Goal: Complete application form: Fill out and submit a form for a specific purpose

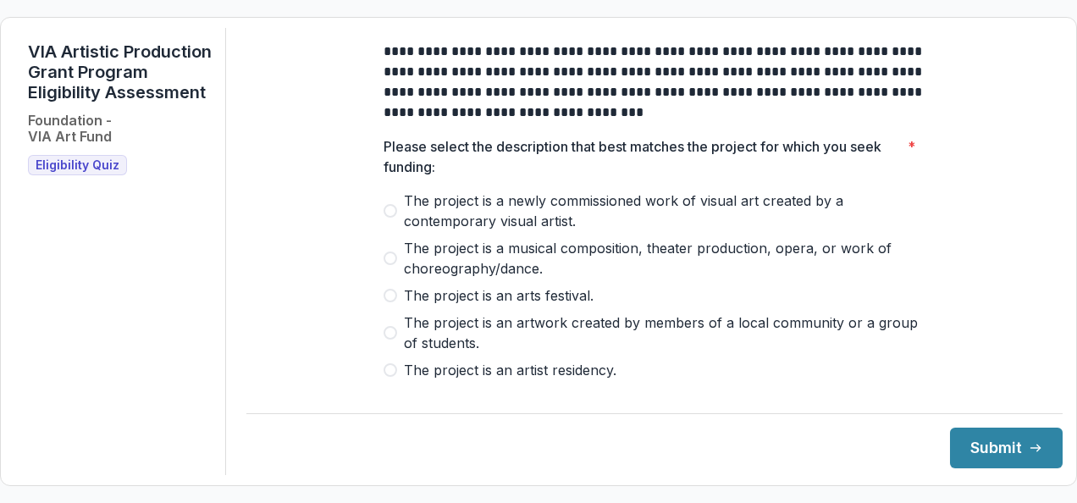
scroll to position [8, 0]
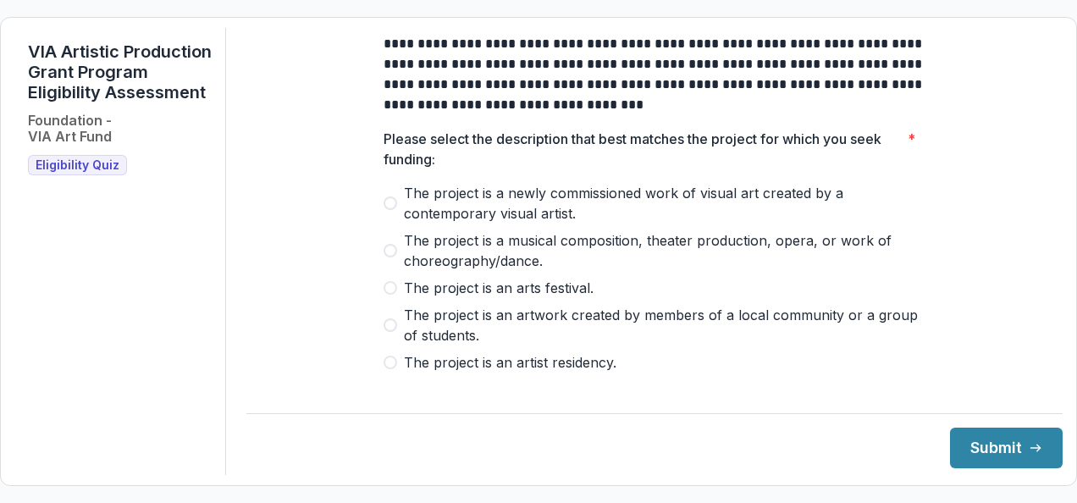
drag, startPoint x: 673, startPoint y: 411, endPoint x: 325, endPoint y: 221, distance: 396.6
click at [325, 221] on div "**********" at bounding box center [654, 251] width 816 height 447
drag, startPoint x: 325, startPoint y: 221, endPoint x: 560, endPoint y: 137, distance: 249.8
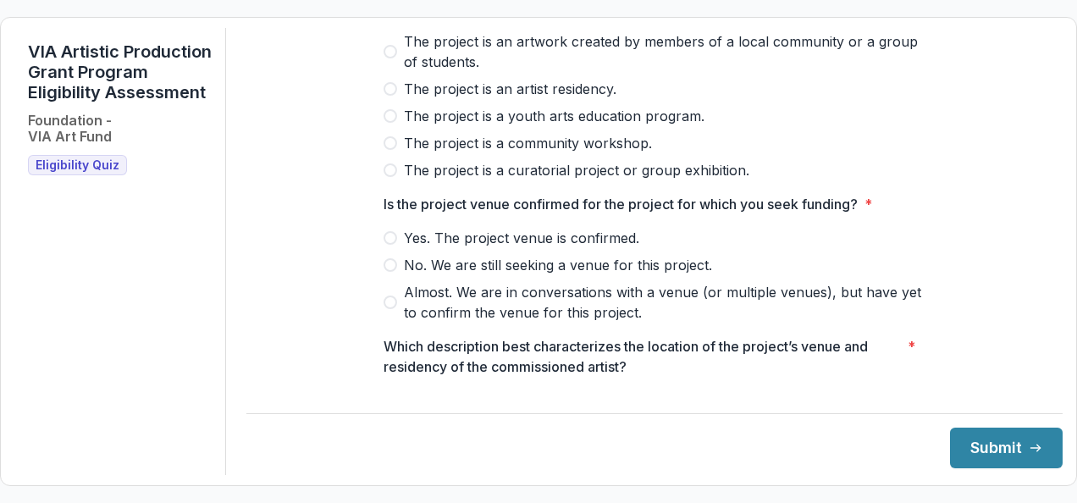
scroll to position [0, 0]
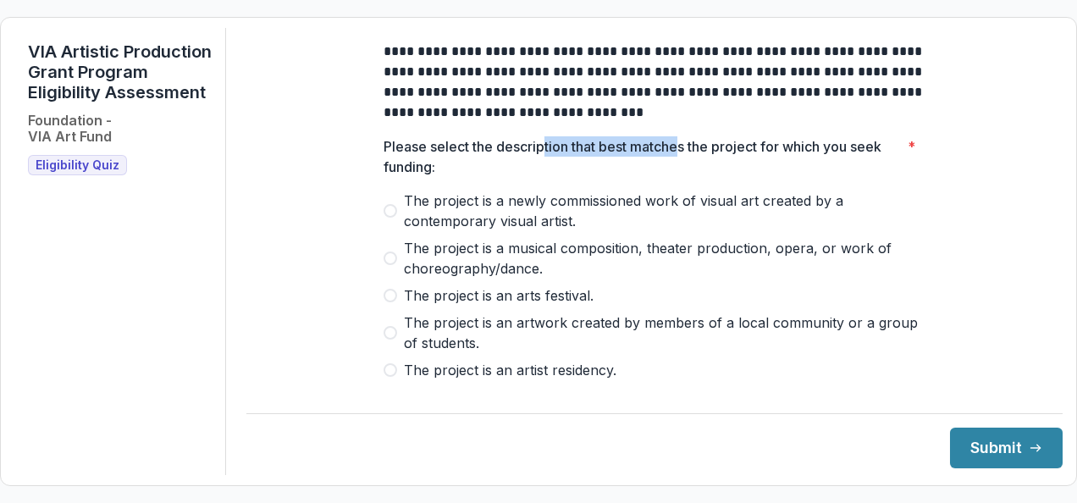
drag, startPoint x: 543, startPoint y: 143, endPoint x: 680, endPoint y: 159, distance: 138.9
click at [680, 159] on p "Please select the description that best matches the project for which you seek …" at bounding box center [641, 156] width 517 height 41
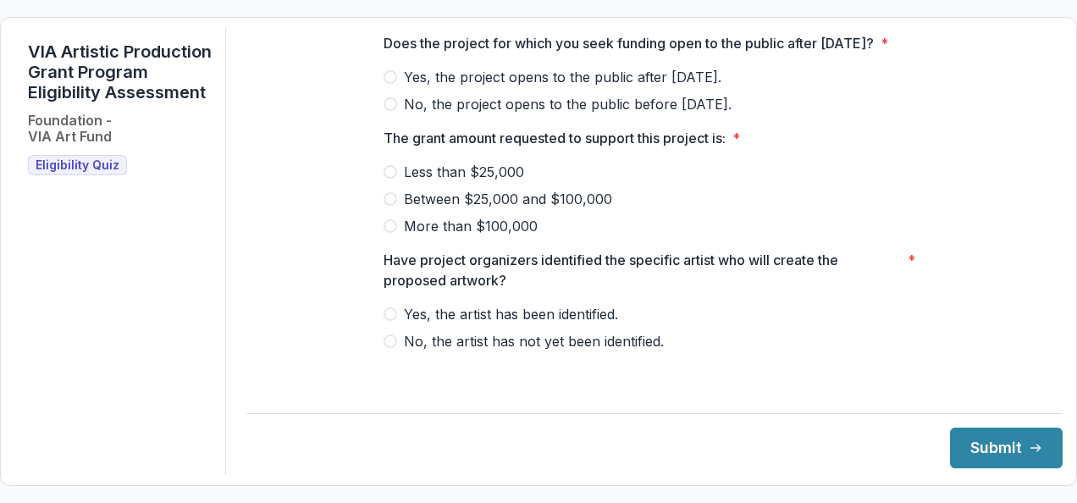
scroll to position [854, 0]
click at [545, 324] on span "Yes, the artist has been identified." at bounding box center [511, 314] width 214 height 20
click at [428, 453] on footer "Submit" at bounding box center [654, 440] width 816 height 55
click at [71, 173] on span "Eligibility Quiz" at bounding box center [78, 165] width 84 height 14
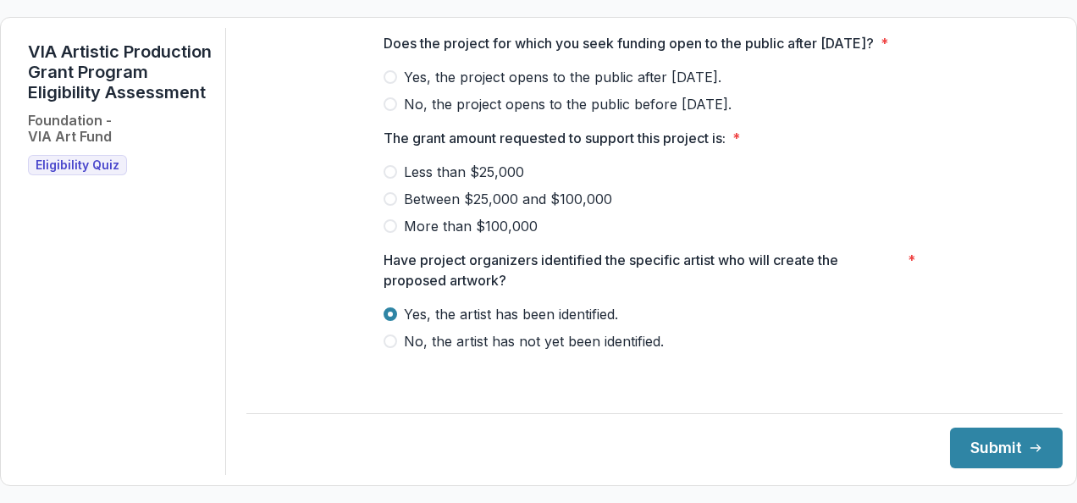
click at [71, 173] on span "Eligibility Quiz" at bounding box center [78, 165] width 84 height 14
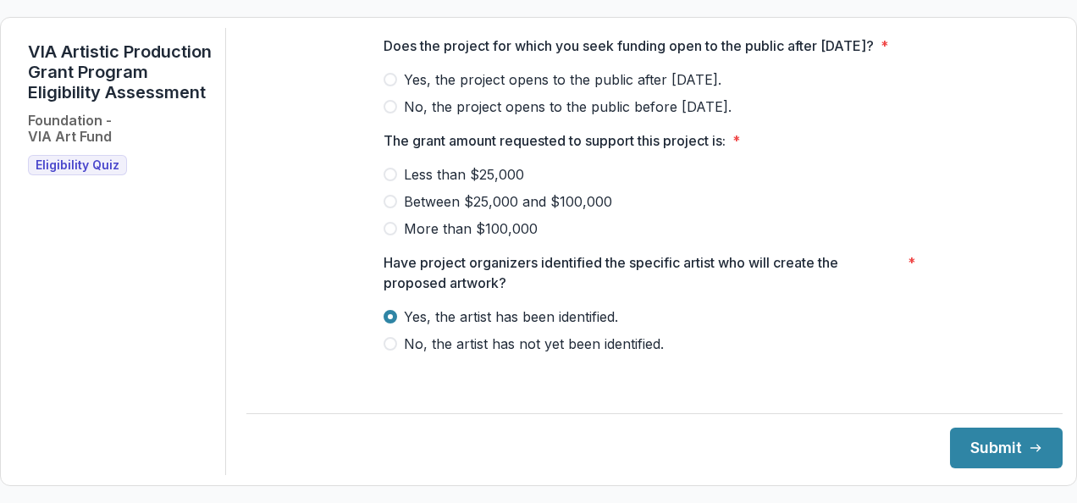
scroll to position [831, 0]
click at [492, 355] on span "No, the artist has not yet been identified." at bounding box center [534, 344] width 260 height 20
click at [543, 212] on span "Between $25,000 and $100,000" at bounding box center [508, 202] width 208 height 20
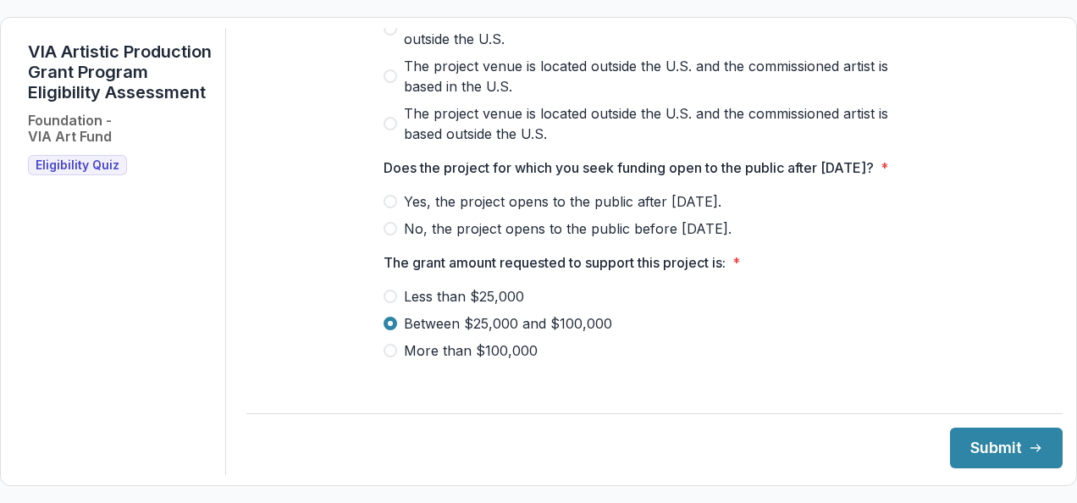
scroll to position [690, 0]
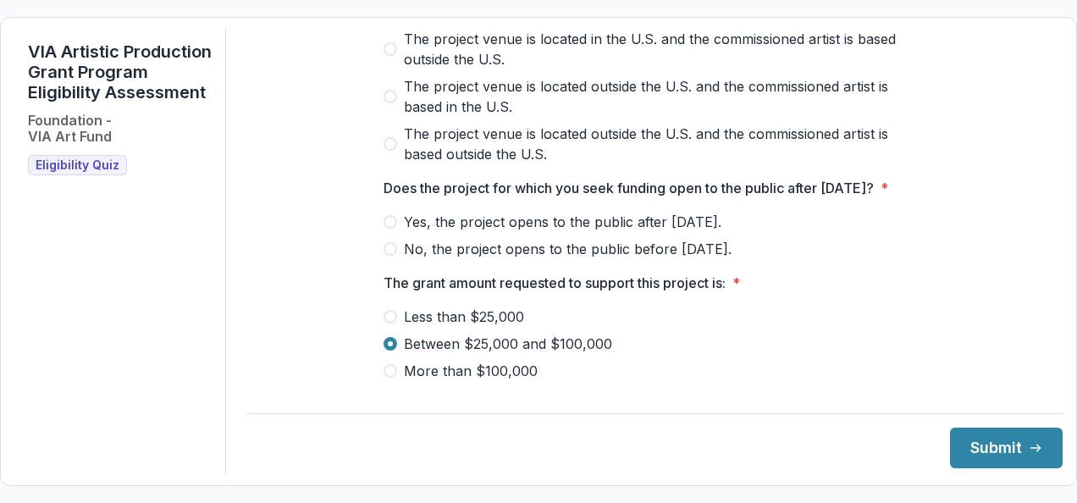
click at [532, 232] on span "Yes, the project opens to the public after [DATE]." at bounding box center [562, 222] width 317 height 20
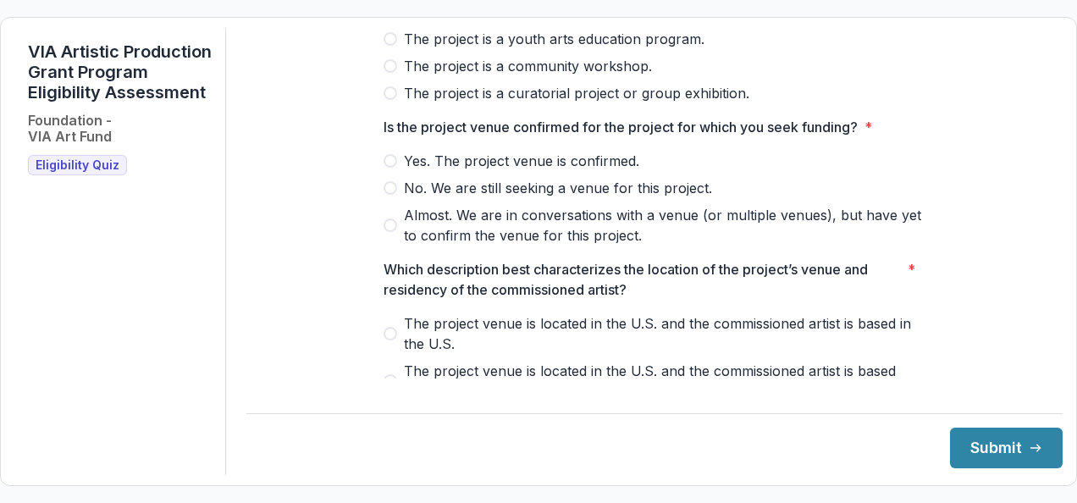
scroll to position [357, 0]
click at [560, 172] on span "Yes. The project venue is confirmed." at bounding box center [521, 161] width 235 height 20
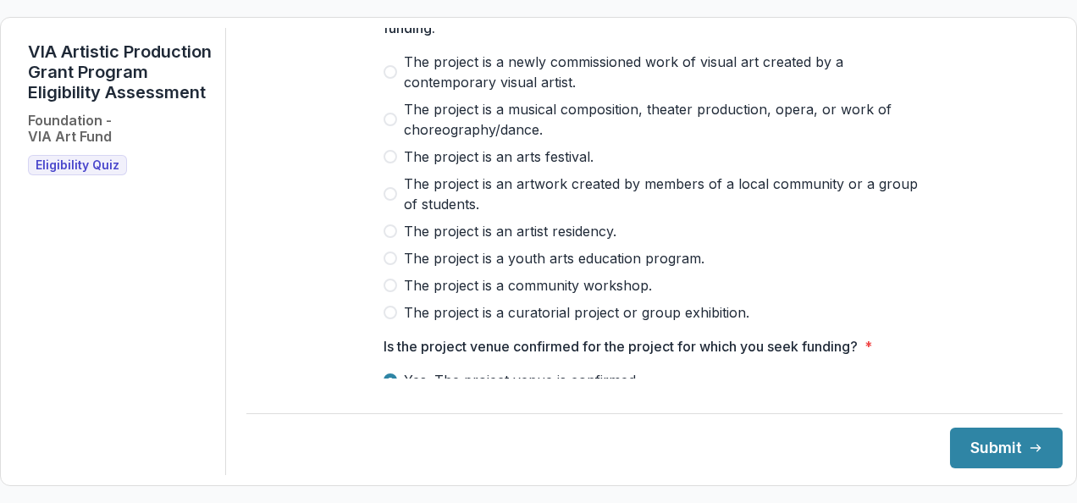
scroll to position [138, 0]
click at [530, 322] on span "The project is a curatorial project or group exhibition." at bounding box center [576, 313] width 345 height 20
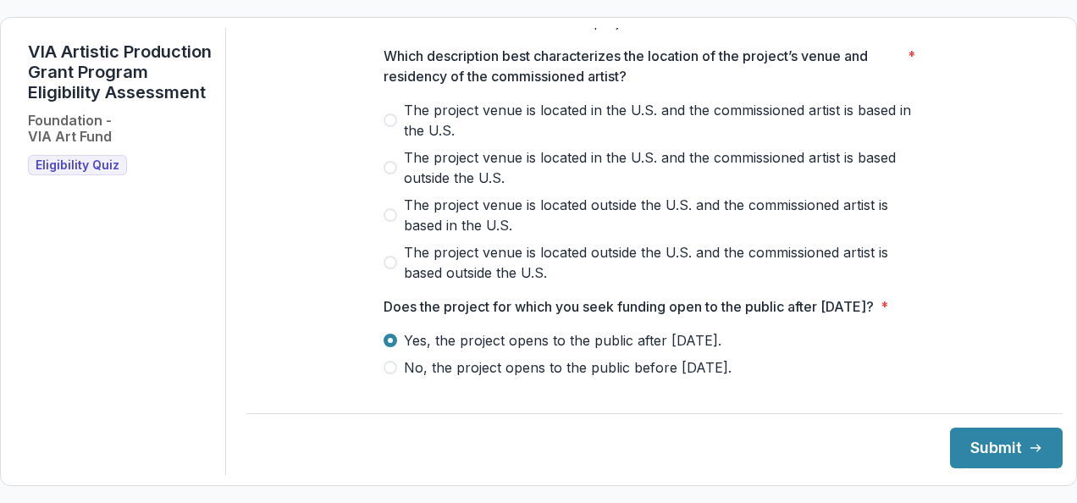
scroll to position [572, 0]
click at [545, 126] on span "The project venue is located in the U.S. and the commissioned artist is based i…" at bounding box center [664, 119] width 521 height 41
click at [999, 444] on button "Submit" at bounding box center [1006, 447] width 113 height 41
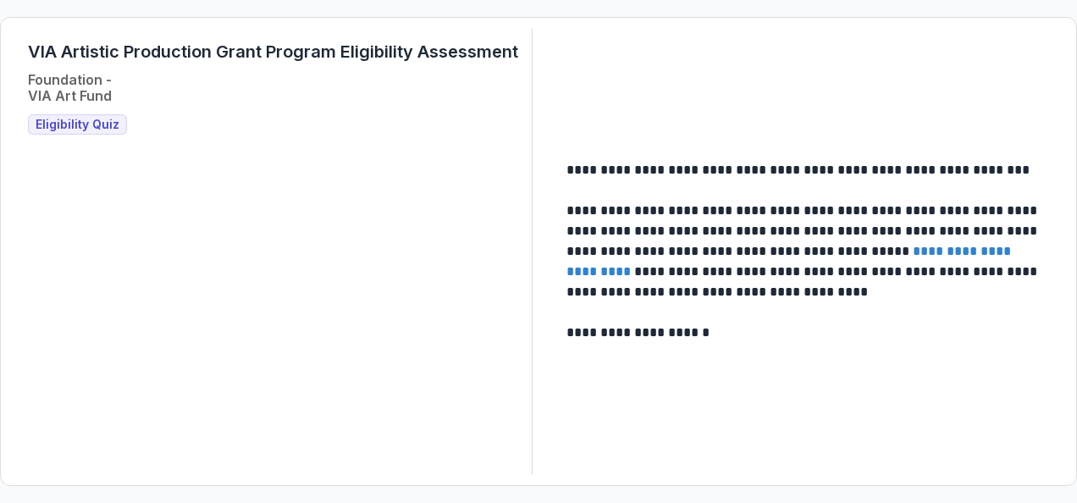
click at [78, 124] on span "Eligibility Quiz" at bounding box center [78, 125] width 84 height 14
click at [74, 124] on span "Eligibility Quiz" at bounding box center [78, 125] width 84 height 14
drag, startPoint x: 74, startPoint y: 124, endPoint x: 115, endPoint y: 127, distance: 40.8
click at [115, 127] on span "Eligibility Quiz" at bounding box center [78, 125] width 84 height 14
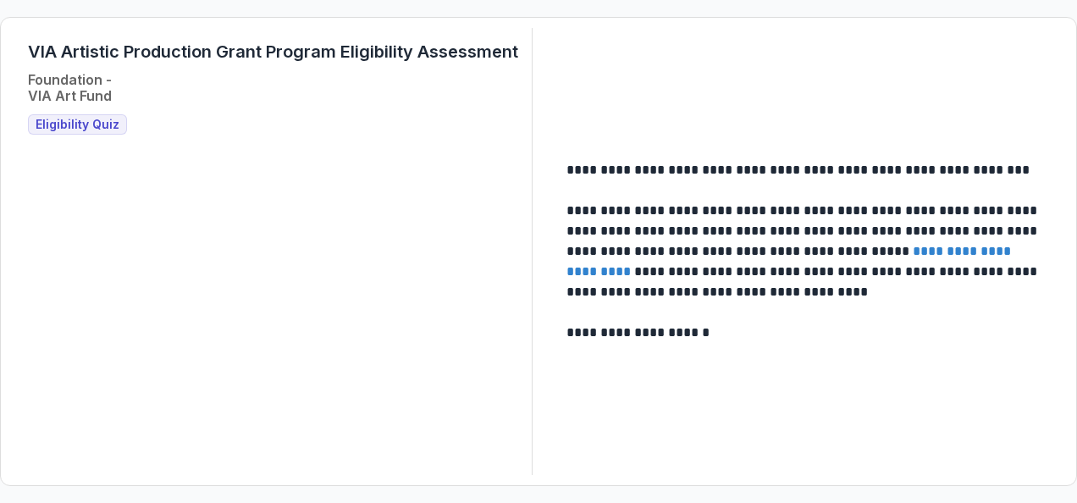
click at [115, 127] on span "Eligibility Quiz" at bounding box center [78, 125] width 84 height 14
